Goal: Register for event/course

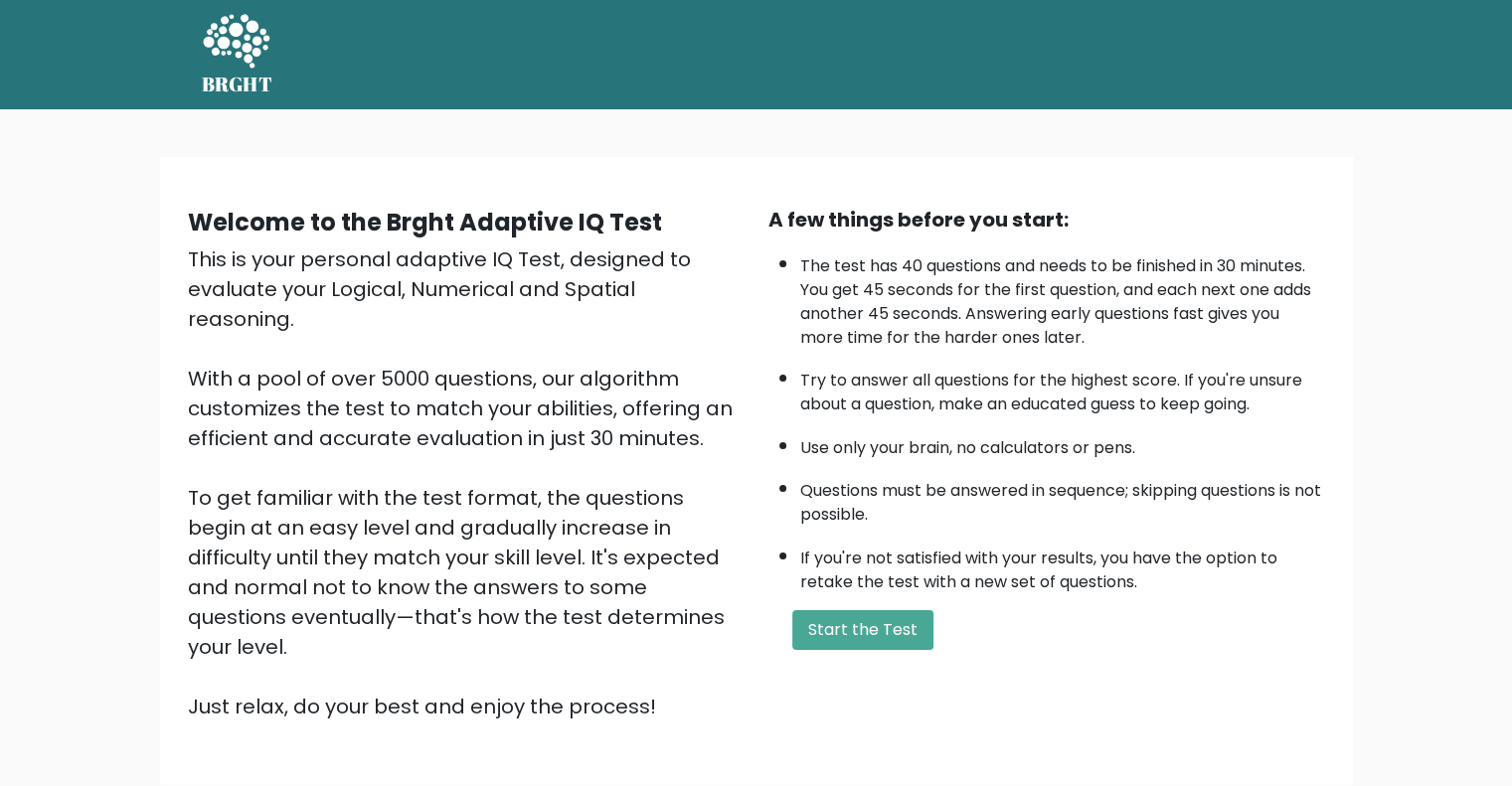
scroll to position [123, 0]
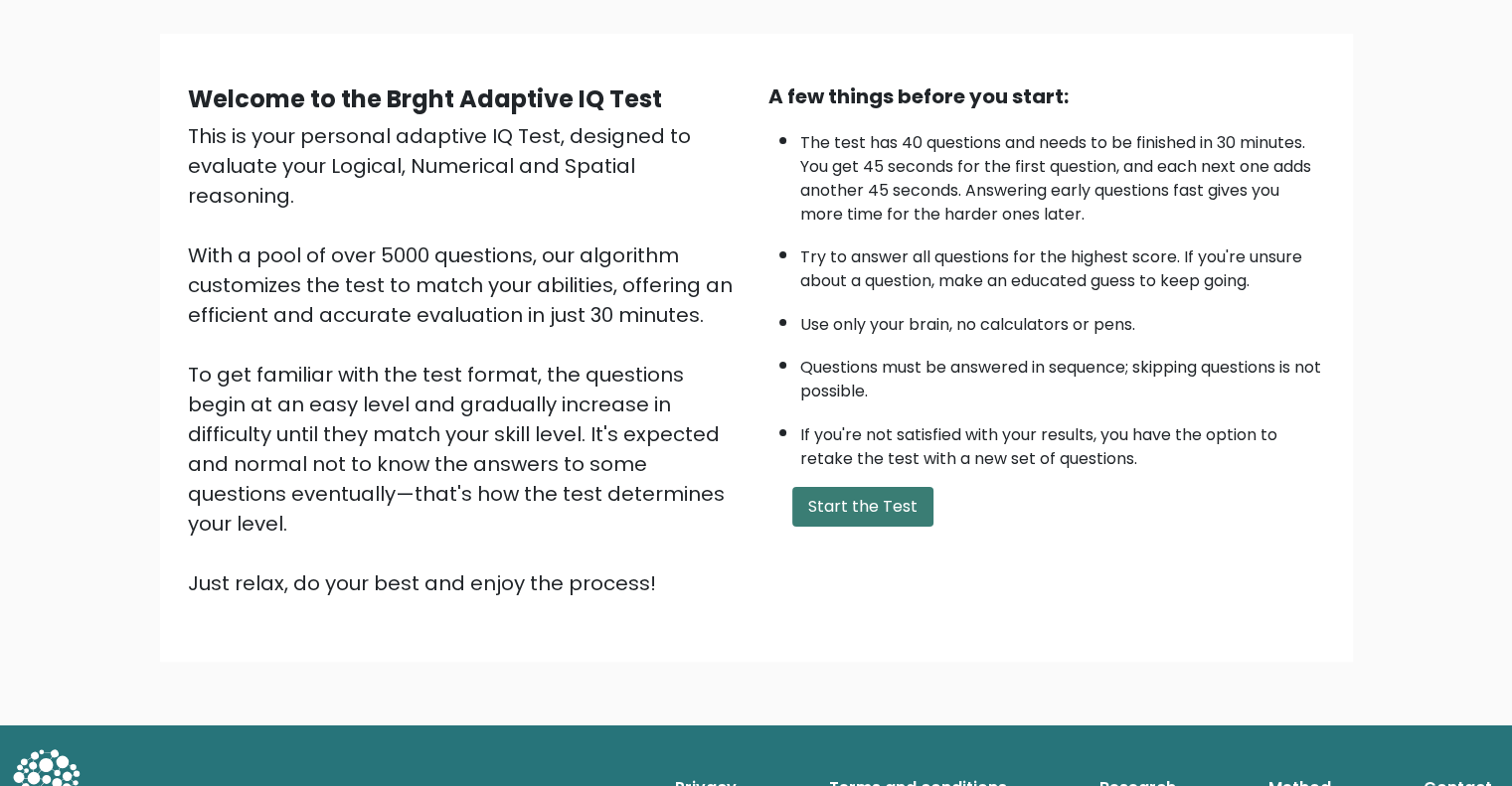
click at [882, 497] on button "Start the Test" at bounding box center [862, 507] width 141 height 40
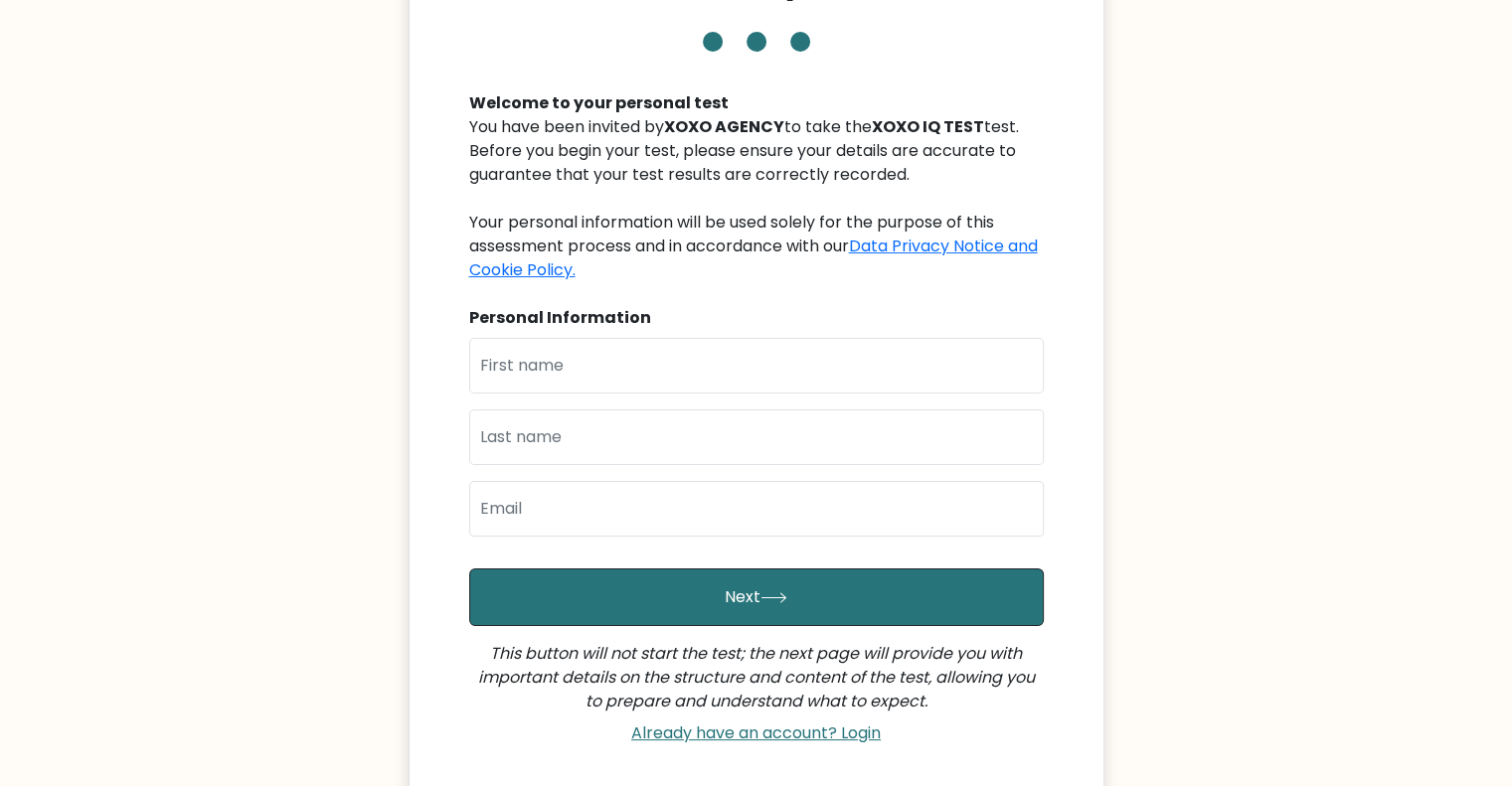
scroll to position [147, 0]
